Goal: Transaction & Acquisition: Purchase product/service

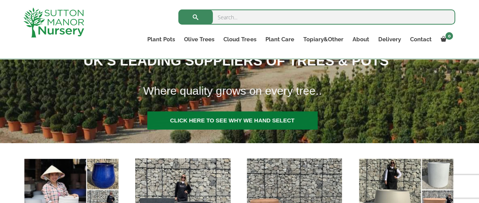
scroll to position [151, 0]
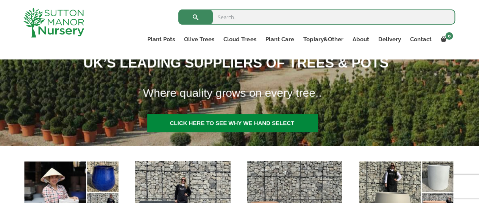
click at [271, 14] on input "search" at bounding box center [316, 16] width 277 height 15
paste input "Capri clay 110"
type input "Capri clay 110"
click at [178, 9] on button "submit" at bounding box center [195, 16] width 34 height 15
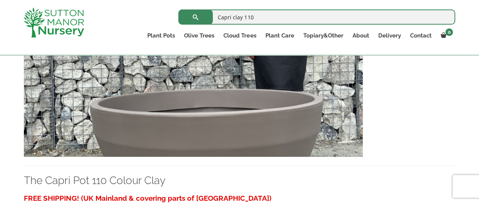
scroll to position [227, 0]
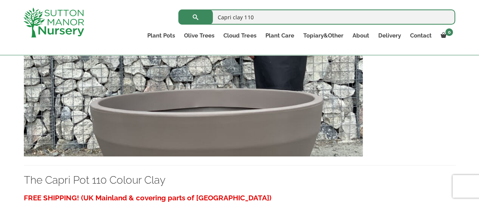
click at [232, 133] on img at bounding box center [193, 75] width 339 height 163
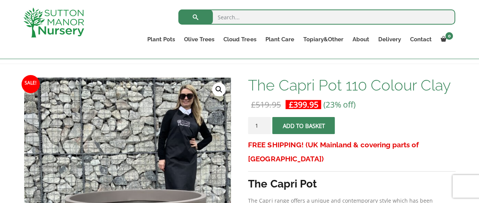
scroll to position [151, 0]
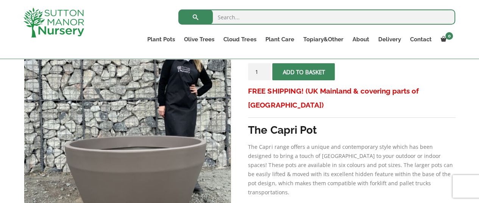
drag, startPoint x: 260, startPoint y: 75, endPoint x: 253, endPoint y: 74, distance: 6.5
click at [253, 74] on input "1" at bounding box center [259, 71] width 23 height 17
type input "10"
click at [304, 72] on span "submit" at bounding box center [304, 72] width 0 height 0
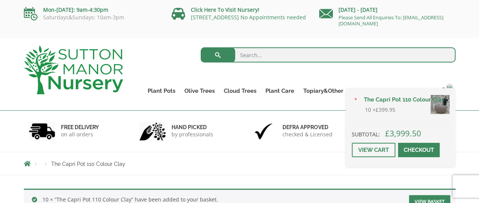
click at [444, 106] on img at bounding box center [439, 104] width 19 height 19
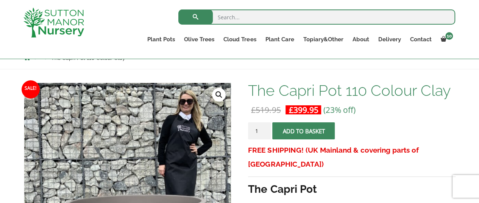
scroll to position [76, 0]
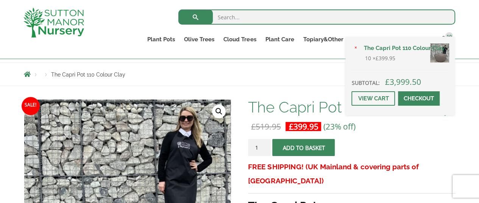
click at [419, 98] on span at bounding box center [419, 98] width 0 height 0
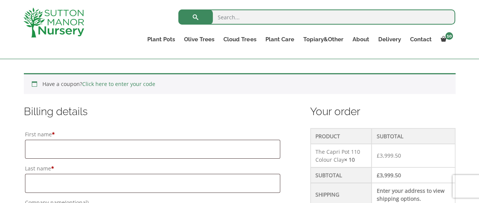
scroll to position [189, 0]
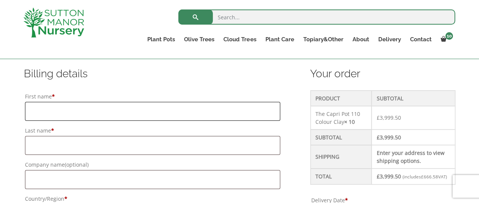
click at [207, 114] on input "First name *" at bounding box center [152, 111] width 255 height 19
type input "Nimah"
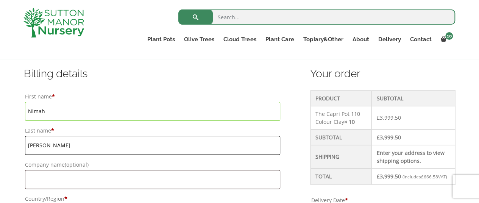
type input "Meehan"
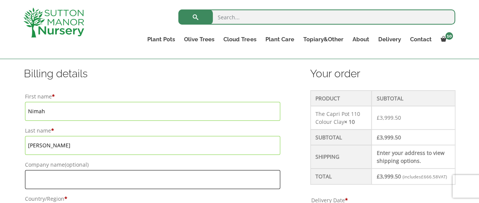
scroll to position [265, 0]
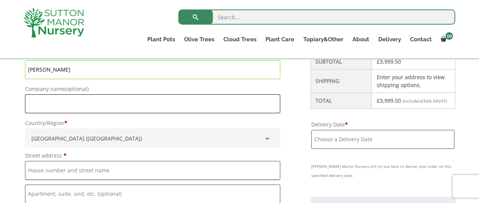
click at [190, 97] on input "Company name (optional)" at bounding box center [152, 103] width 255 height 19
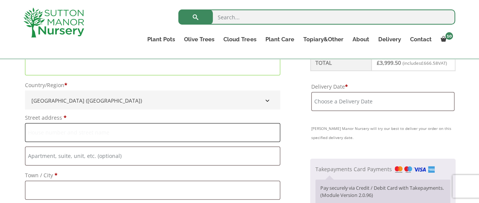
click at [157, 128] on input "Street address *" at bounding box center [152, 132] width 255 height 19
type input "Management Offices"
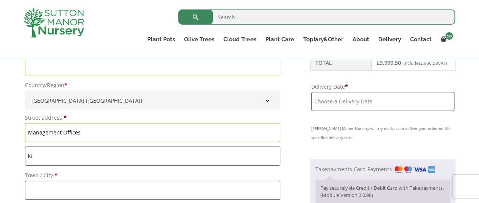
type input "k"
type input "K"
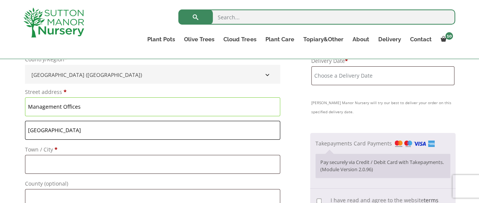
scroll to position [341, 0]
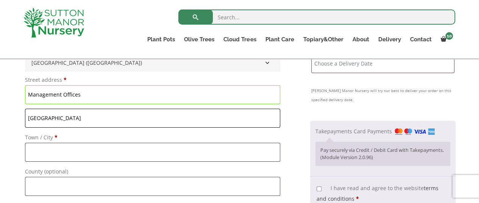
type input "Kingsway Centre"
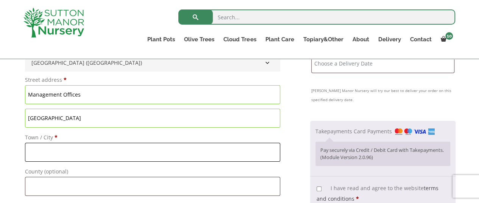
click at [102, 151] on input "Town / City *" at bounding box center [152, 152] width 255 height 19
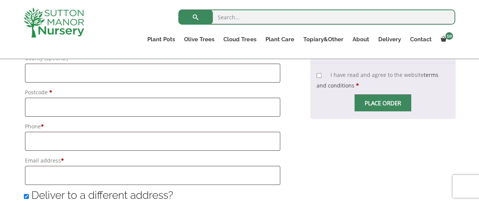
scroll to position [454, 0]
type input "[GEOGRAPHIC_DATA]"
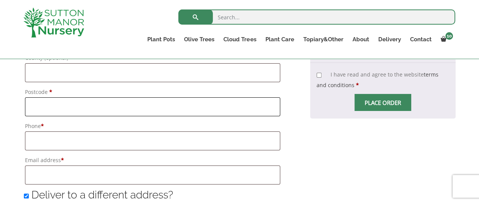
click at [89, 101] on input "Postcode *" at bounding box center [152, 106] width 255 height 19
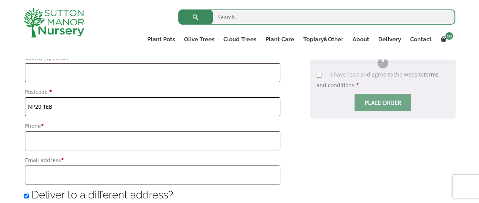
type input "NP20 1EB"
click at [67, 137] on input "Phone *" at bounding box center [152, 140] width 255 height 19
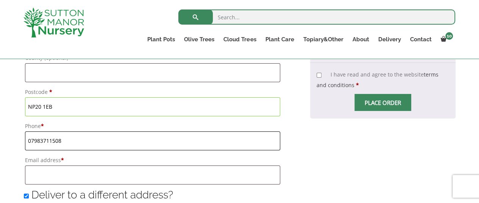
type input "07983711508"
click at [87, 170] on input "Email address *" at bounding box center [152, 174] width 255 height 19
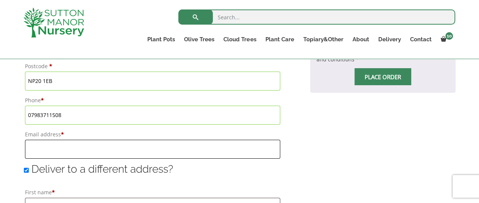
scroll to position [492, 0]
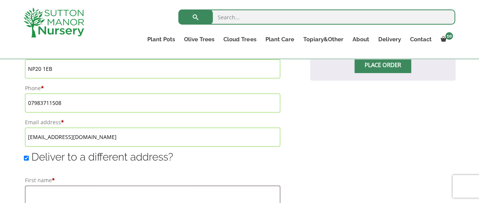
click at [126, 138] on input "eubilling@boycegriyp.co.uk" at bounding box center [152, 137] width 255 height 19
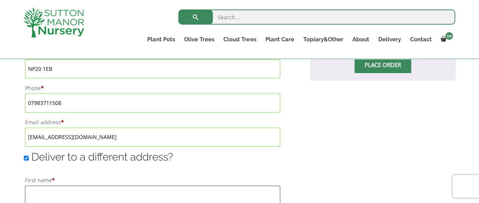
click at [126, 138] on input "eubilling@boycegriyp.co.uk" at bounding box center [152, 137] width 255 height 19
paste input "ou"
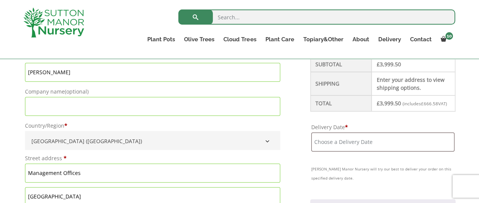
scroll to position [265, 0]
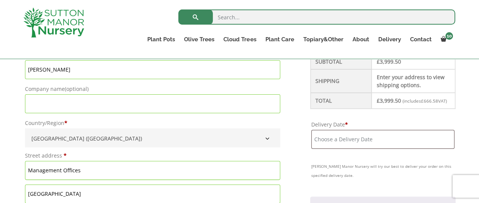
type input "eubilling@boycegroup.co.uk"
click at [362, 145] on input "Delivery Date *" at bounding box center [382, 139] width 143 height 19
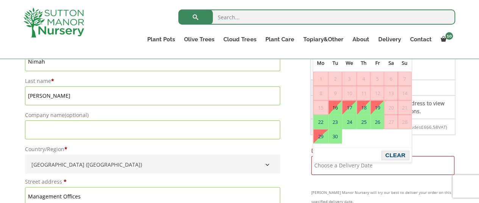
scroll to position [227, 0]
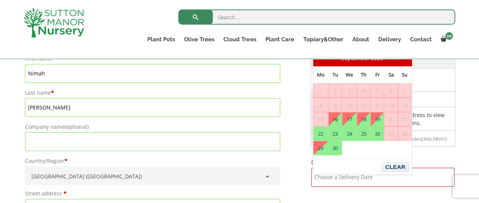
click at [336, 117] on link "16" at bounding box center [335, 119] width 13 height 14
type input "16 September, 2025"
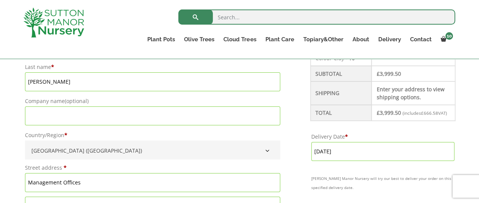
scroll to position [265, 0]
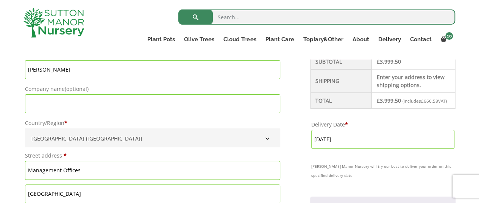
click at [369, 143] on input "16 September, 2025" at bounding box center [382, 139] width 143 height 19
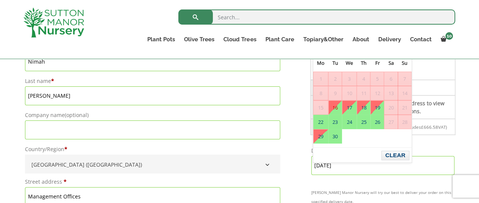
scroll to position [227, 0]
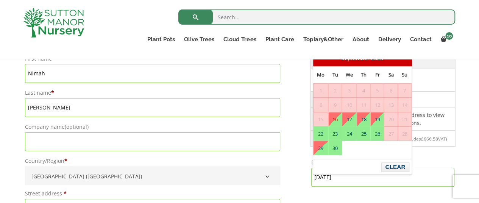
click at [337, 116] on link "16" at bounding box center [335, 119] width 13 height 14
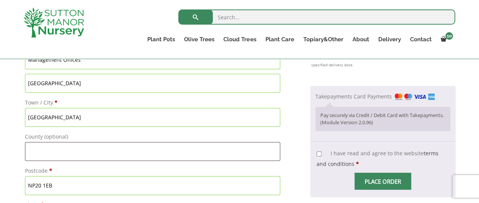
scroll to position [378, 0]
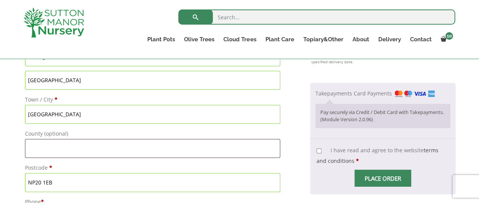
click at [319, 153] on input "I have read and agree to the website terms and conditions *" at bounding box center [318, 150] width 5 height 5
checkbox input "true"
click at [383, 178] on span "Checkout" at bounding box center [383, 178] width 0 height 0
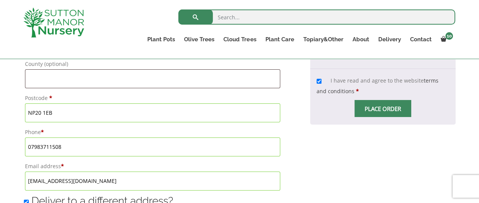
scroll to position [454, 0]
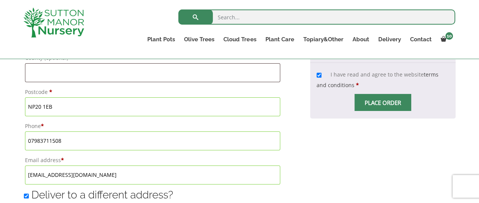
click at [383, 103] on span "Checkout" at bounding box center [383, 103] width 0 height 0
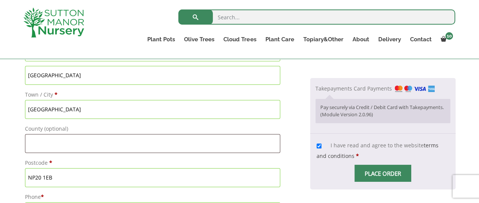
scroll to position [416, 0]
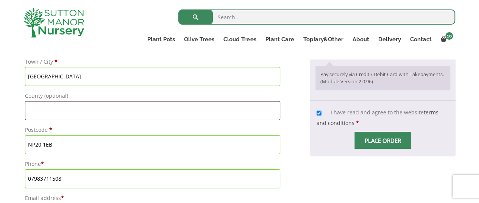
click at [383, 140] on span "Checkout" at bounding box center [383, 140] width 0 height 0
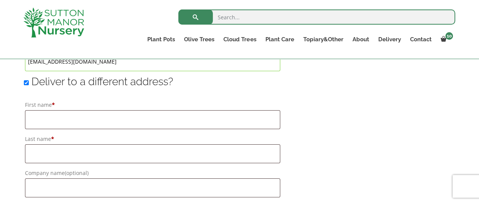
scroll to position [568, 0]
click at [26, 84] on input "Deliver to a different address?" at bounding box center [26, 82] width 5 height 5
checkbox input "false"
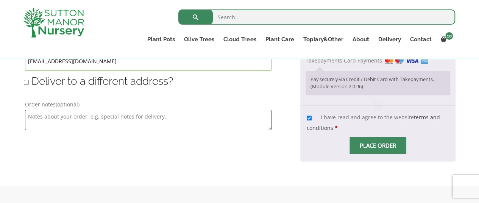
type input "16 September, 2025"
click at [145, 120] on textarea "Order notes (optional)" at bounding box center [148, 120] width 246 height 20
click at [69, 115] on textarea "Order notes (optional)" at bounding box center [148, 120] width 246 height 20
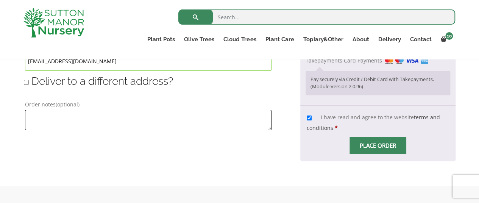
click at [69, 115] on textarea "Order notes (optional)" at bounding box center [148, 120] width 246 height 20
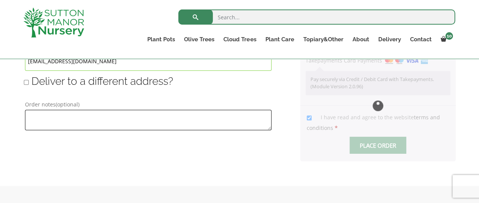
click at [69, 115] on textarea "Order notes (optional)" at bounding box center [148, 120] width 246 height 20
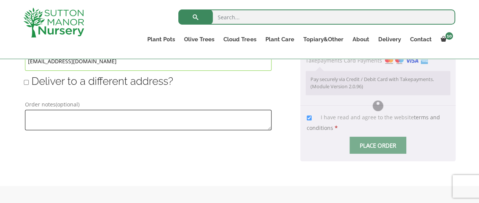
click at [69, 115] on textarea "Order notes (optional)" at bounding box center [148, 120] width 246 height 20
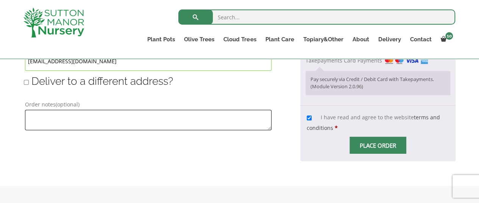
click at [69, 115] on textarea "Order notes (optional)" at bounding box center [148, 120] width 246 height 20
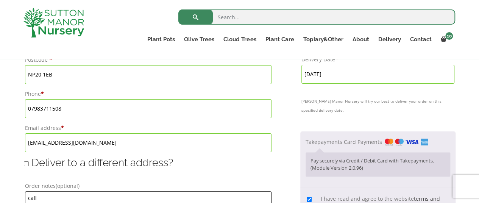
scroll to position [454, 0]
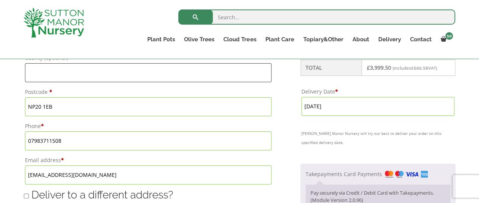
drag, startPoint x: 68, startPoint y: 140, endPoint x: 20, endPoint y: 142, distance: 48.5
click at [20, 142] on div "Have a coupon? Click here to enter your code Apply coupon Billing details First…" at bounding box center [239, 28] width 443 height 527
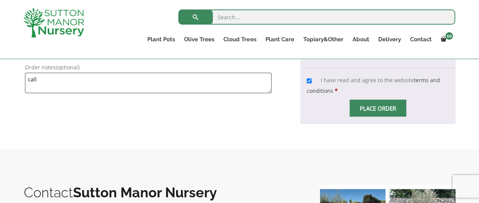
scroll to position [606, 0]
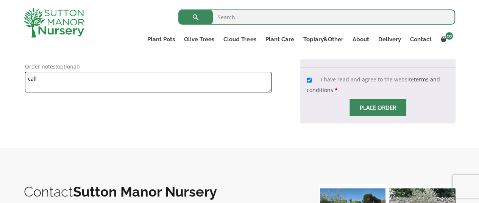
click at [74, 73] on textarea "call" at bounding box center [148, 82] width 246 height 20
paste textarea "07983711508"
type textarea "call 07983711508"
click at [378, 107] on span "Checkout" at bounding box center [378, 107] width 0 height 0
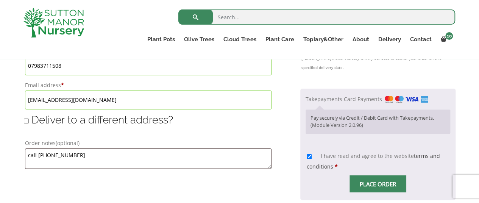
scroll to position [530, 0]
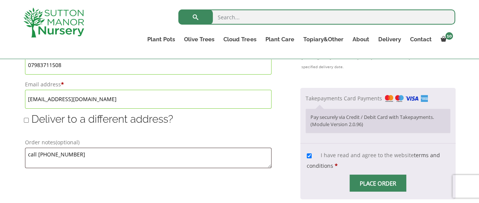
click at [350, 123] on p "Pay securely via Credit / Debit Card with Takepayments. (Module Version 2.0.96)" at bounding box center [377, 121] width 135 height 15
click at [307, 153] on input "I have read and agree to the website terms and conditions *" at bounding box center [309, 155] width 5 height 5
click at [308, 154] on input "I have read and agree to the website terms and conditions *" at bounding box center [309, 155] width 5 height 5
checkbox input "true"
click at [378, 183] on span "Checkout" at bounding box center [378, 183] width 0 height 0
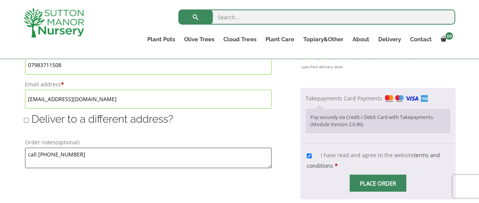
click at [379, 179] on input "Place order" at bounding box center [377, 182] width 57 height 17
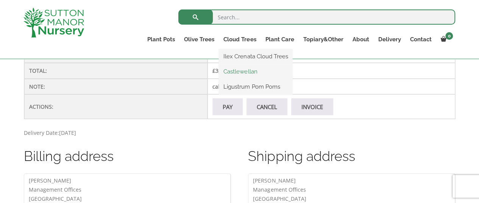
scroll to position [251, 0]
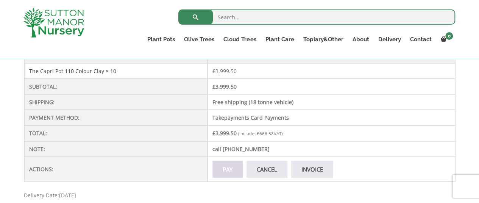
click at [226, 178] on link "Pay" at bounding box center [227, 168] width 30 height 17
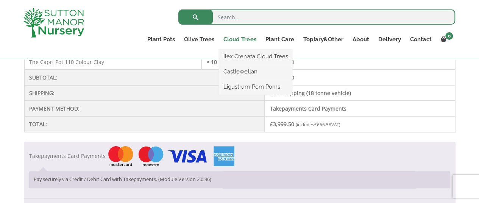
scroll to position [227, 0]
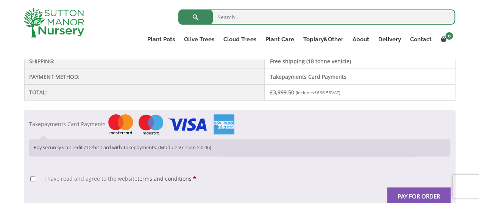
click at [425, 167] on div "TERMS AND CONDITIONS - GDPR Compliant BACKGROUND: This agreement applies as bet…" at bounding box center [239, 188] width 431 height 43
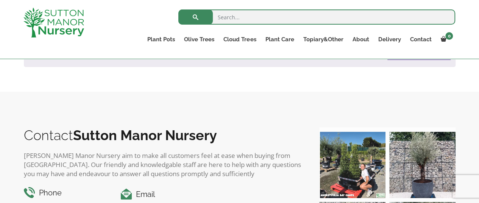
scroll to position [341, 0]
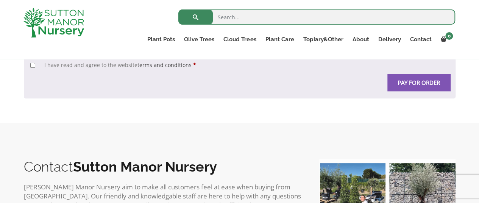
click at [32, 66] on label "I have read and agree to the website terms and conditions *" at bounding box center [113, 64] width 166 height 7
click at [32, 66] on input "I have read and agree to the website terms and conditions *" at bounding box center [32, 65] width 5 height 5
checkbox input "true"
click at [426, 74] on button "Pay for order" at bounding box center [418, 82] width 63 height 17
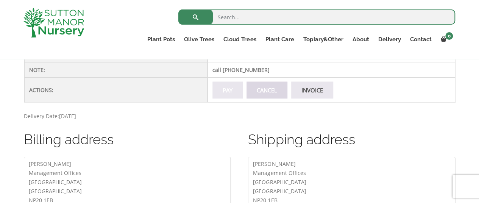
scroll to position [303, 0]
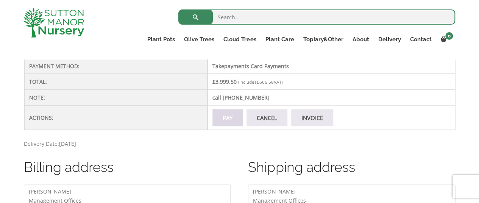
click at [220, 118] on link "Pay" at bounding box center [227, 117] width 30 height 17
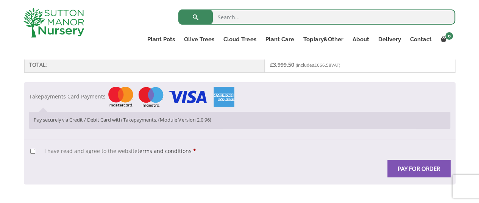
scroll to position [227, 0]
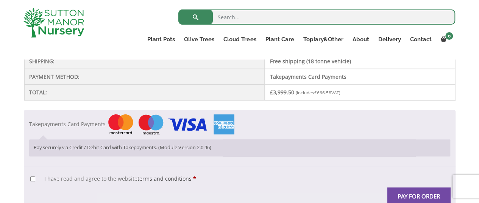
click at [423, 191] on button "Pay for order" at bounding box center [418, 195] width 63 height 17
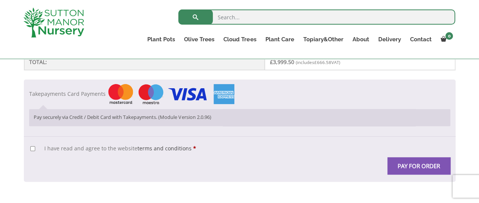
scroll to position [360, 0]
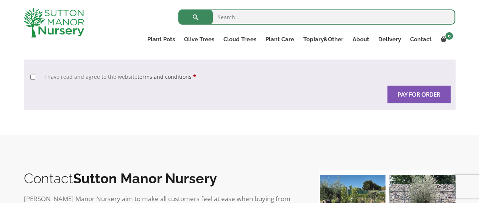
click at [433, 94] on button "Pay for order" at bounding box center [418, 94] width 63 height 17
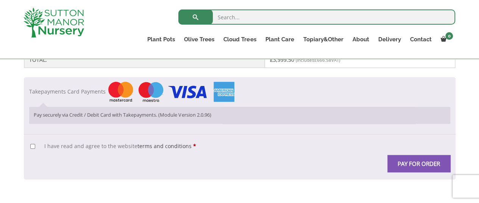
scroll to position [298, 0]
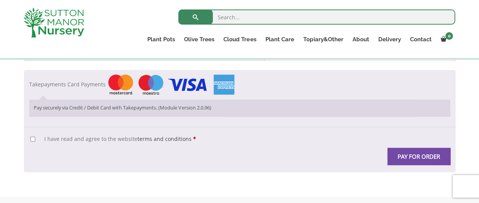
click at [425, 149] on button "Pay for order" at bounding box center [418, 156] width 63 height 17
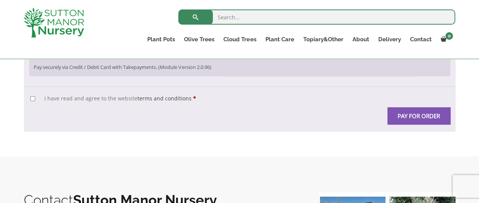
scroll to position [341, 0]
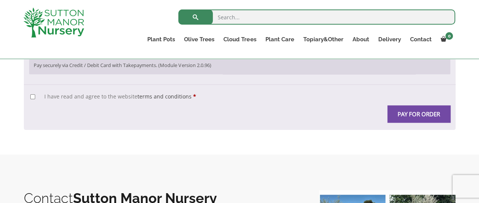
click at [395, 112] on button "Pay for order" at bounding box center [418, 113] width 63 height 17
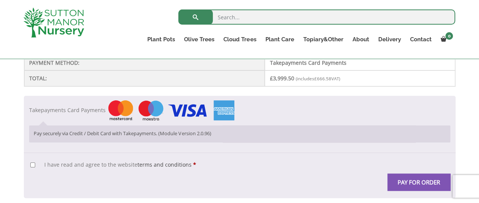
scroll to position [260, 0]
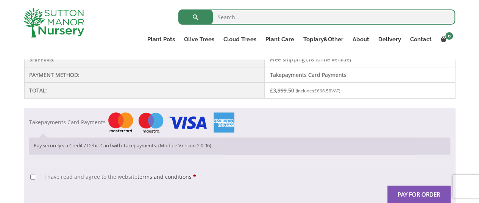
click at [51, 173] on span "I have read and agree to the website terms and conditions" at bounding box center [117, 176] width 147 height 7
click at [35, 174] on input "I have read and agree to the website terms and conditions *" at bounding box center [32, 176] width 5 height 5
checkbox input "true"
click at [400, 188] on button "Pay for order" at bounding box center [418, 193] width 63 height 17
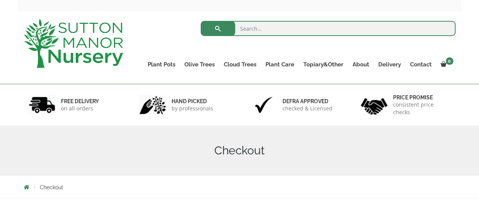
scroll to position [74, 0]
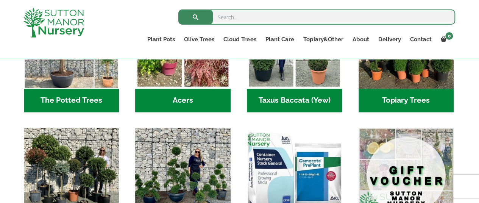
scroll to position [530, 0]
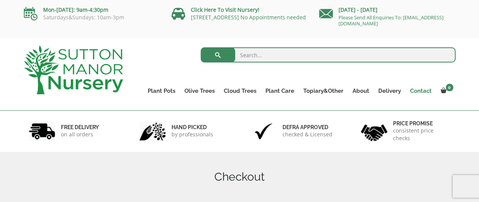
click at [425, 90] on link "Contact" at bounding box center [420, 91] width 31 height 11
click at [428, 92] on link "Contact" at bounding box center [420, 91] width 31 height 11
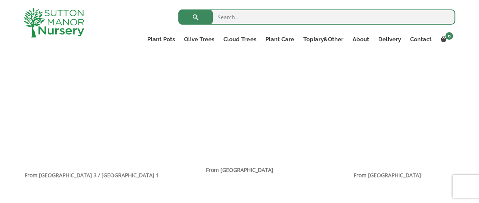
scroll to position [492, 0]
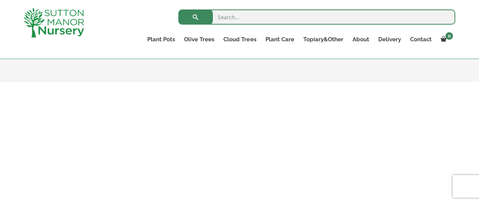
scroll to position [378, 0]
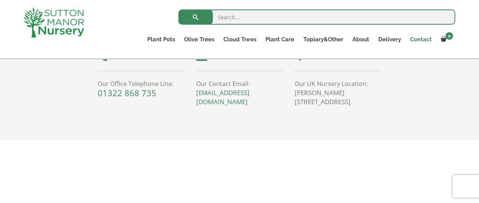
click at [413, 34] on link "Contact" at bounding box center [420, 39] width 31 height 11
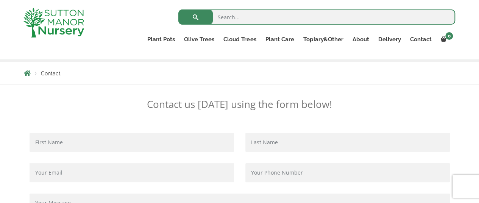
scroll to position [151, 0]
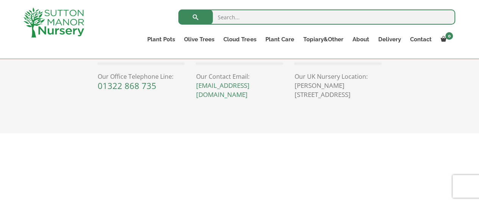
scroll to position [303, 0]
